Goal: Navigation & Orientation: Find specific page/section

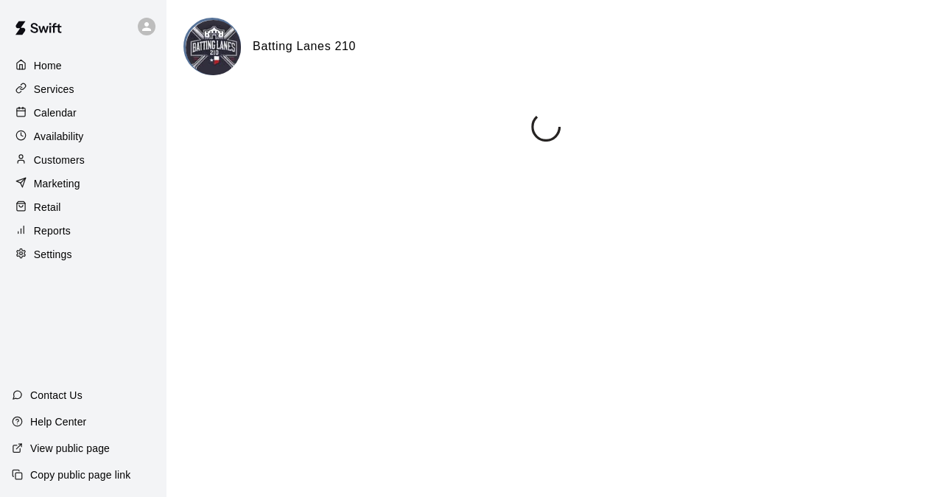
click at [75, 119] on div "Calendar" at bounding box center [83, 113] width 142 height 22
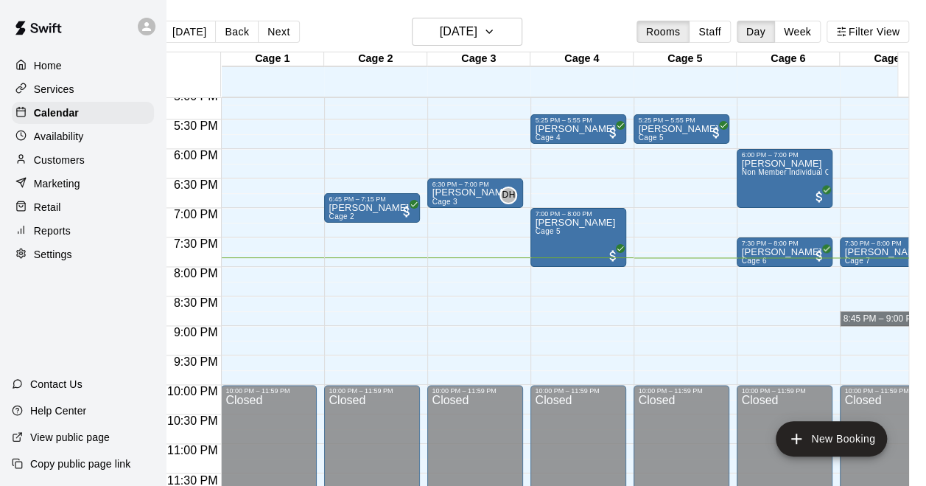
scroll to position [0, 18]
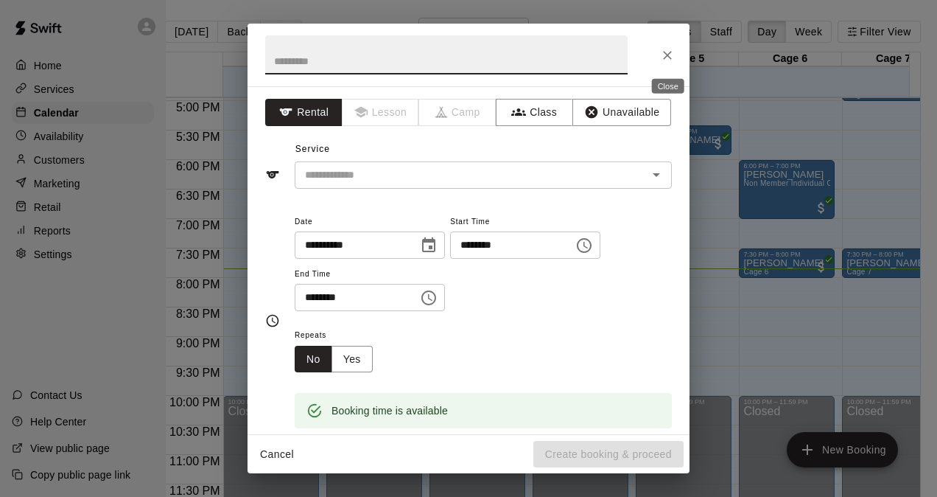
click at [670, 52] on icon "Close" at bounding box center [667, 55] width 9 height 9
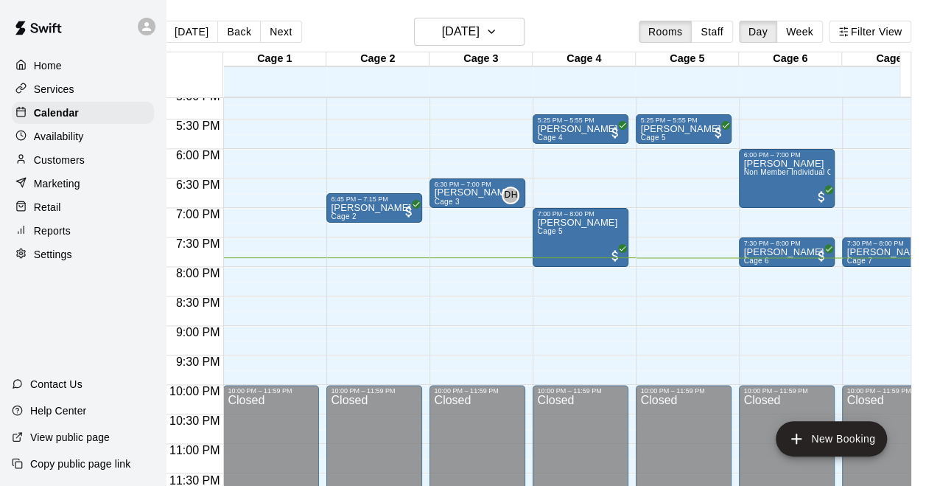
scroll to position [0, 29]
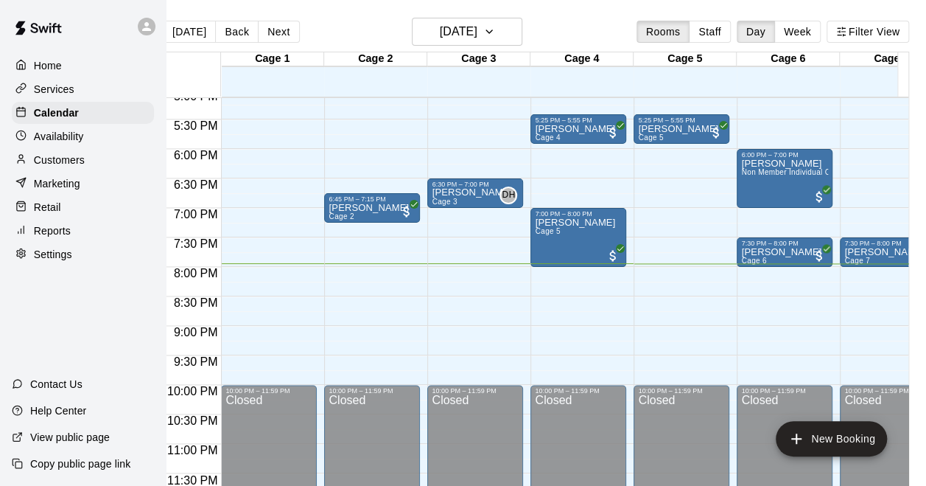
click at [38, 61] on p "Home" at bounding box center [48, 65] width 28 height 15
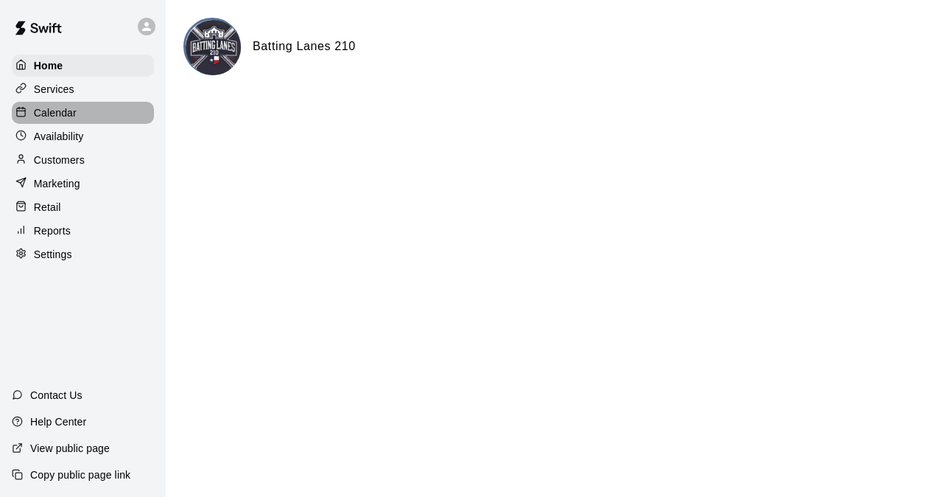
click at [94, 120] on div "Calendar" at bounding box center [83, 113] width 142 height 22
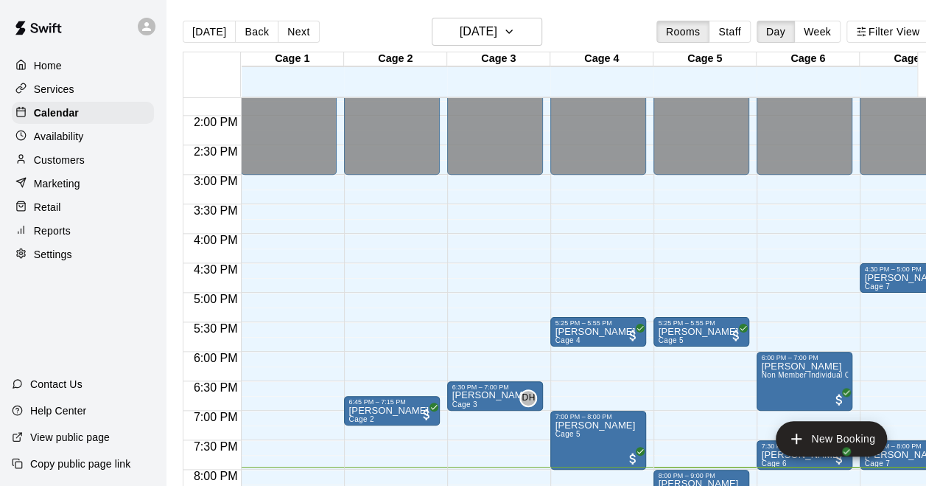
scroll to position [955, 0]
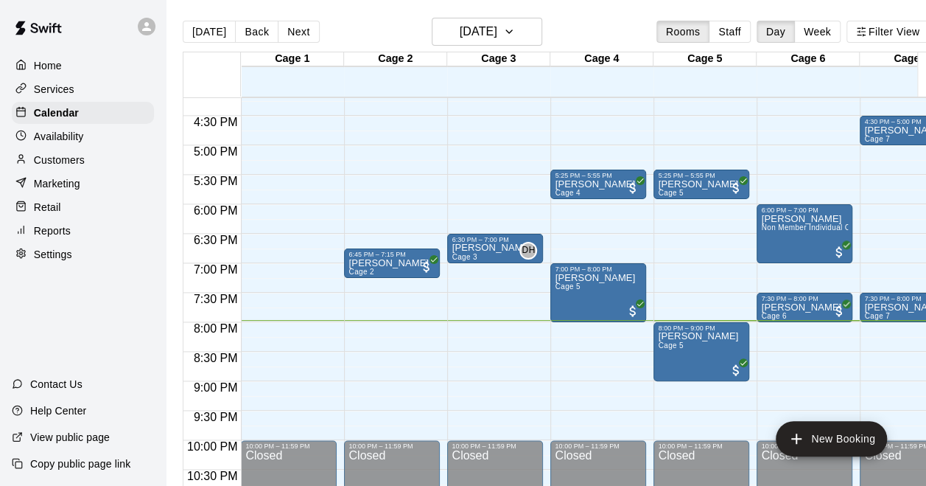
click at [91, 69] on div "Home" at bounding box center [83, 66] width 142 height 22
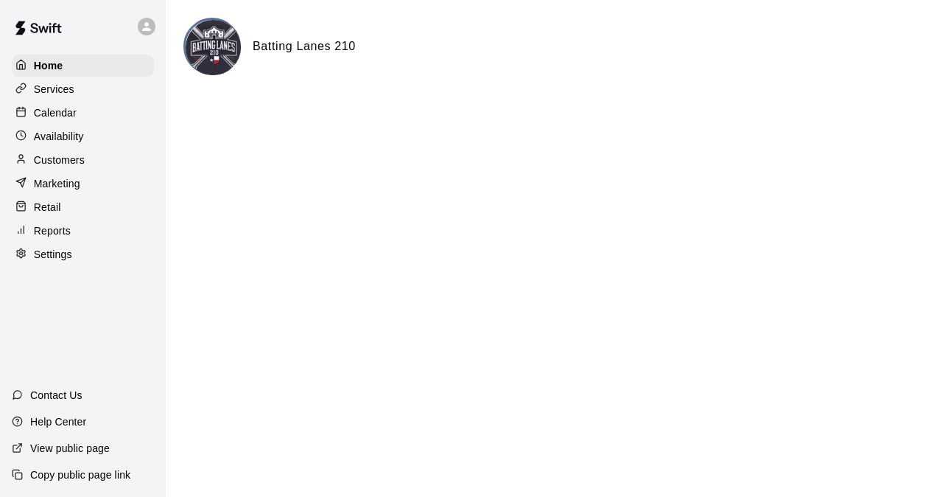
click at [102, 119] on div "Calendar" at bounding box center [83, 113] width 142 height 22
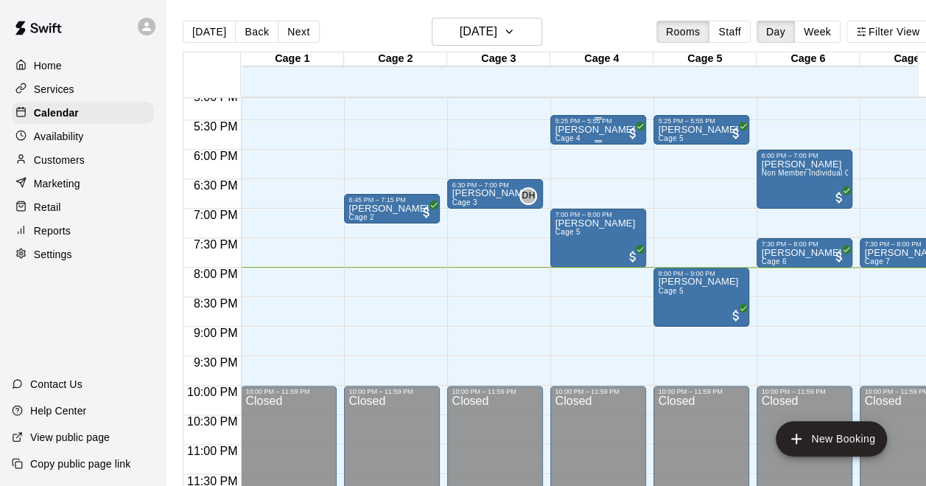
scroll to position [1010, 0]
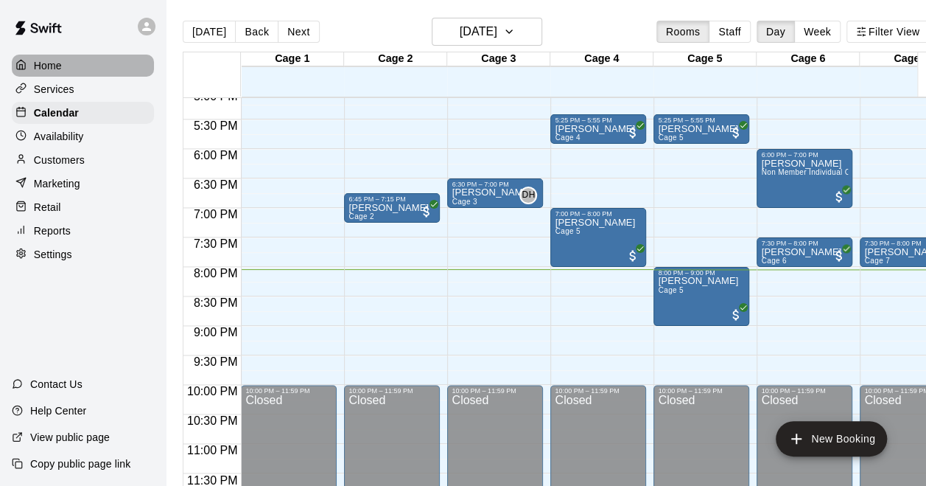
click at [58, 61] on p "Home" at bounding box center [48, 65] width 28 height 15
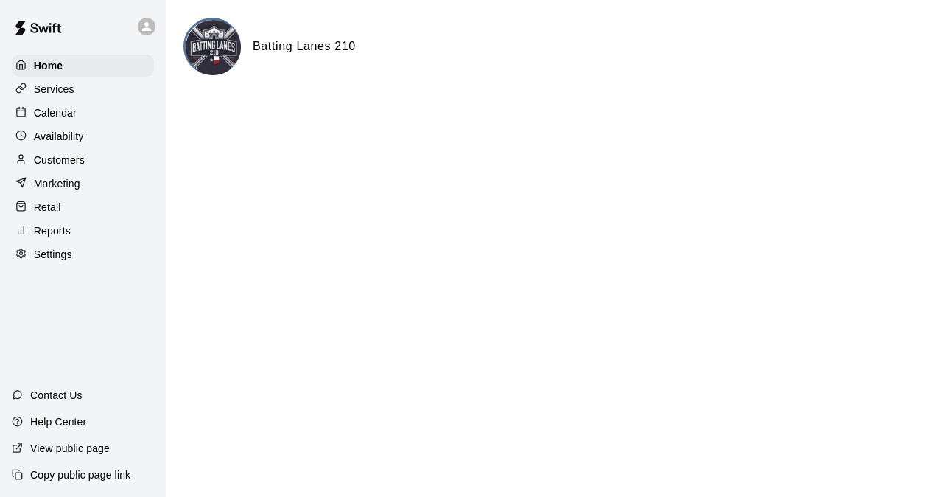
click at [82, 118] on div "Calendar" at bounding box center [83, 113] width 142 height 22
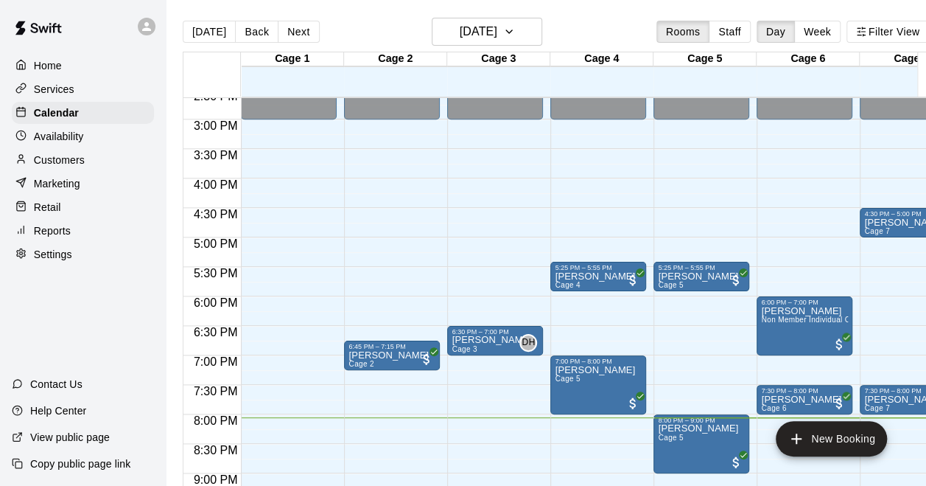
scroll to position [937, 0]
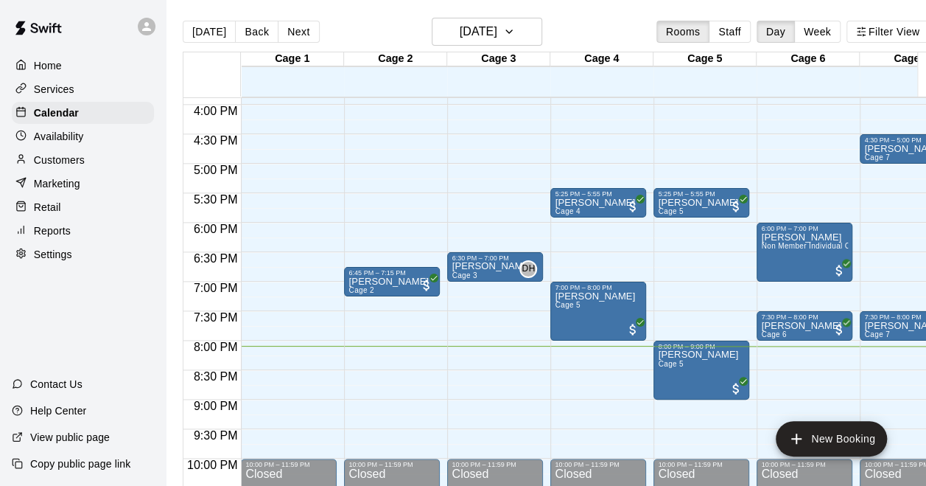
click at [61, 63] on p "Home" at bounding box center [48, 65] width 28 height 15
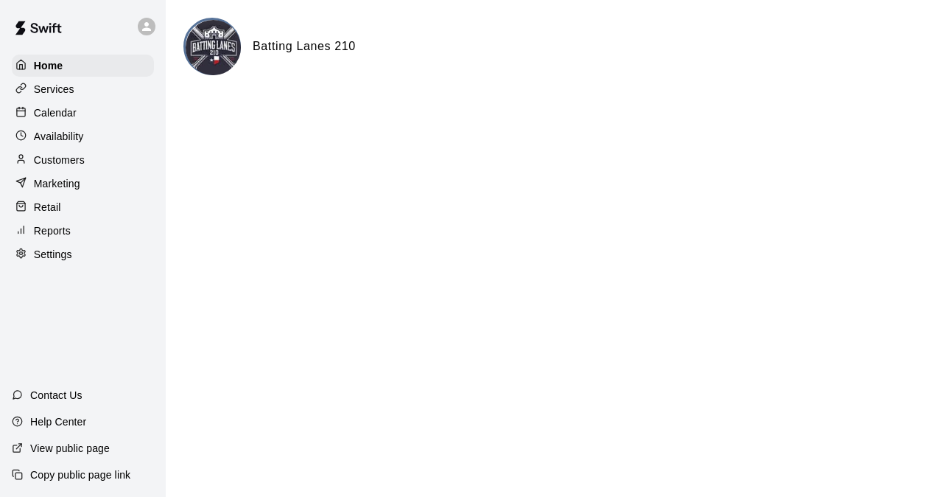
click at [66, 120] on p "Calendar" at bounding box center [55, 112] width 43 height 15
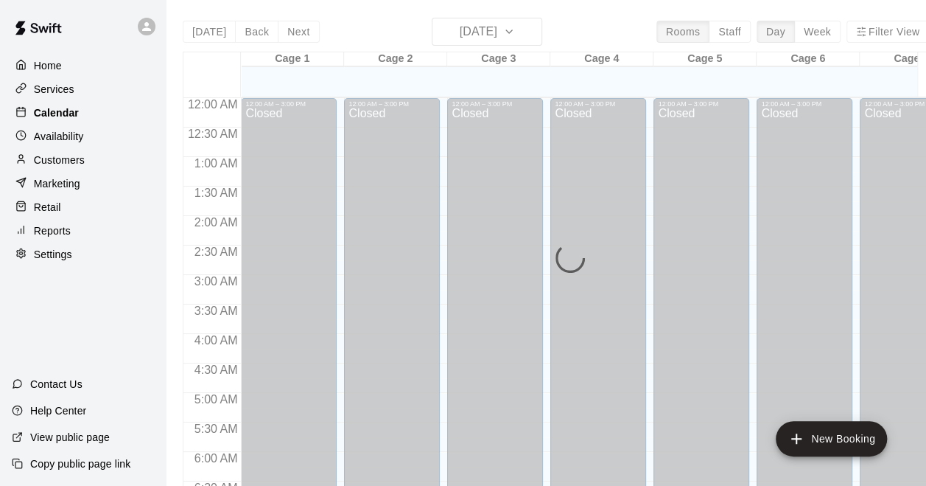
scroll to position [955, 0]
